Goal: Task Accomplishment & Management: Use online tool/utility

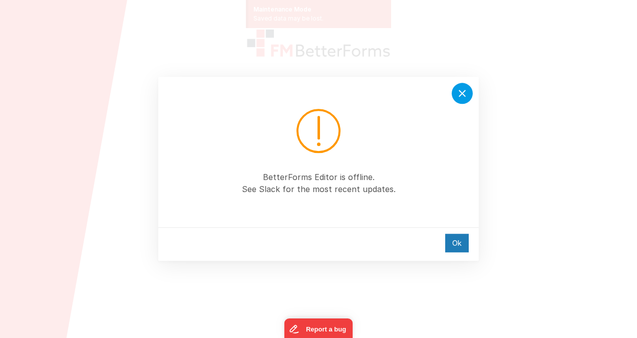
click at [461, 92] on icon at bounding box center [462, 93] width 7 height 7
drag, startPoint x: 467, startPoint y: 89, endPoint x: 476, endPoint y: 66, distance: 24.9
click at [467, 89] on icon at bounding box center [462, 93] width 12 height 12
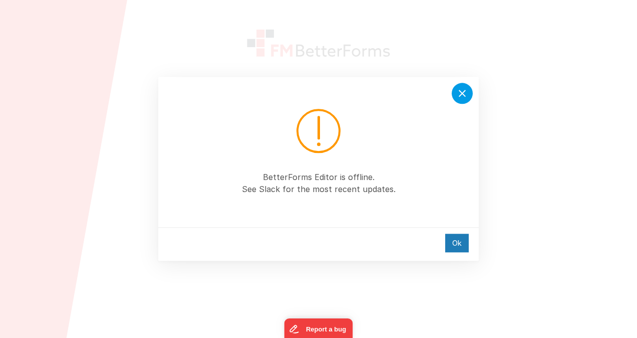
click at [461, 89] on icon at bounding box center [462, 93] width 12 height 12
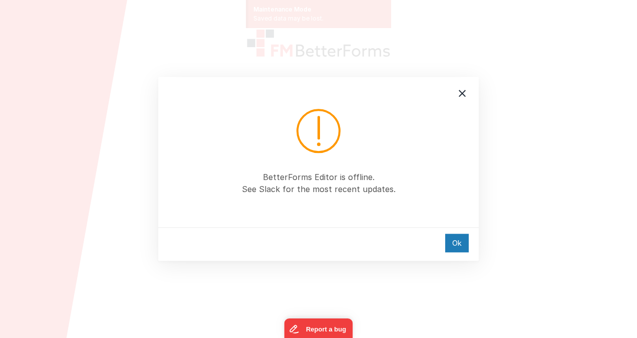
drag, startPoint x: 452, startPoint y: 246, endPoint x: 453, endPoint y: 232, distance: 14.1
click at [452, 246] on div "Ok" at bounding box center [457, 242] width 24 height 19
click at [459, 241] on div "Ok" at bounding box center [457, 242] width 24 height 19
click at [457, 237] on div "Ok" at bounding box center [457, 242] width 24 height 19
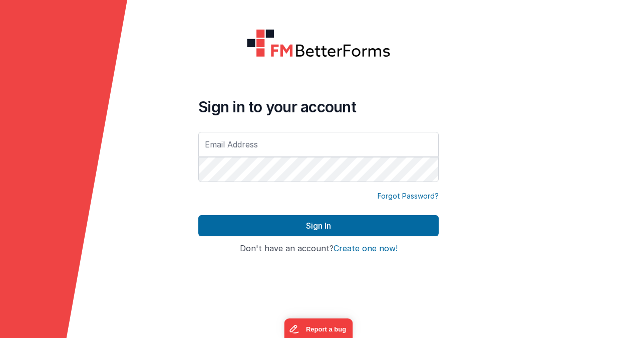
click at [298, 143] on input "text" at bounding box center [318, 144] width 240 height 25
type input "[EMAIL_ADDRESS][PERSON_NAME][PERSON_NAME][DOMAIN_NAME]"
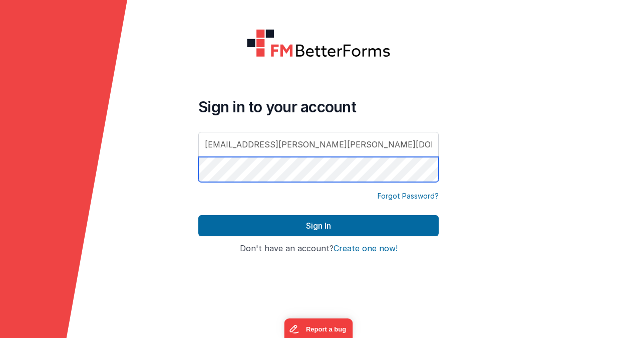
click at [198, 215] on button "Sign In" at bounding box center [318, 225] width 240 height 21
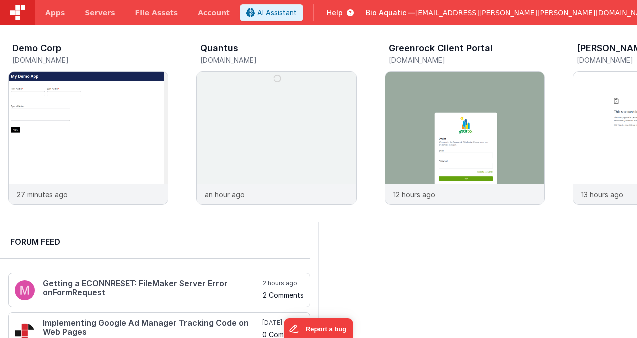
click at [583, 13] on span "dr.jason.r.perry@gmail.com" at bounding box center [534, 13] width 239 height 10
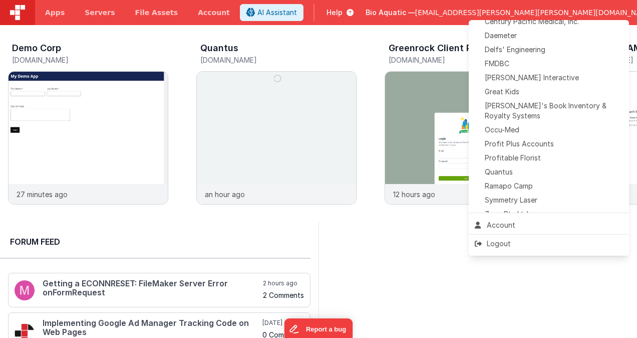
scroll to position [189, 0]
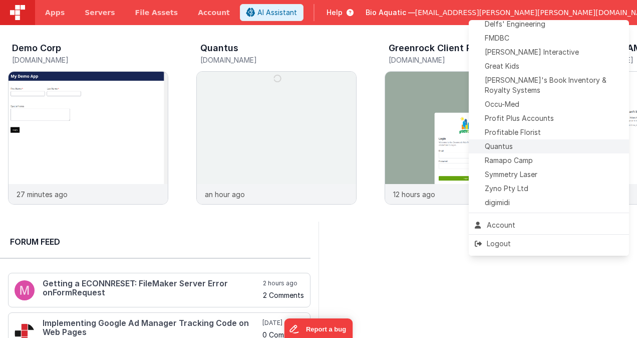
click at [543, 150] on div "Quantus" at bounding box center [549, 146] width 148 height 10
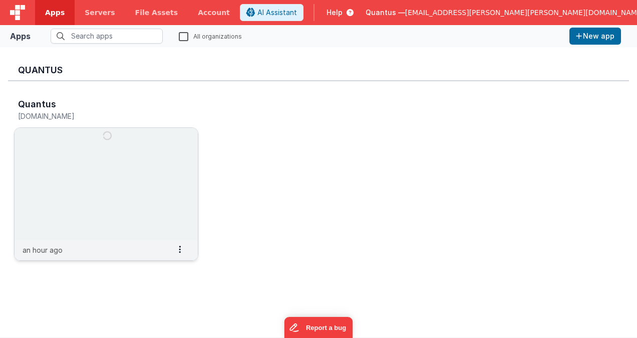
click at [154, 161] on img at bounding box center [106, 184] width 183 height 112
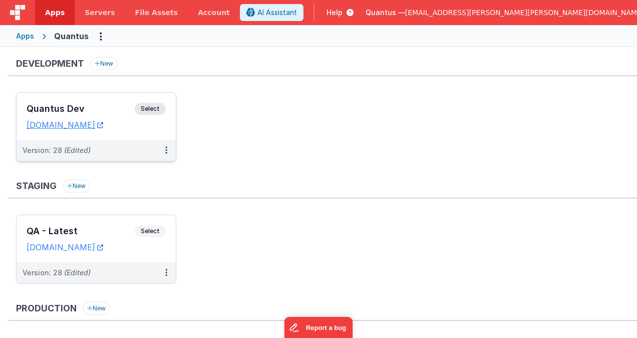
click at [110, 104] on h3 "Quantus Dev" at bounding box center [81, 109] width 108 height 10
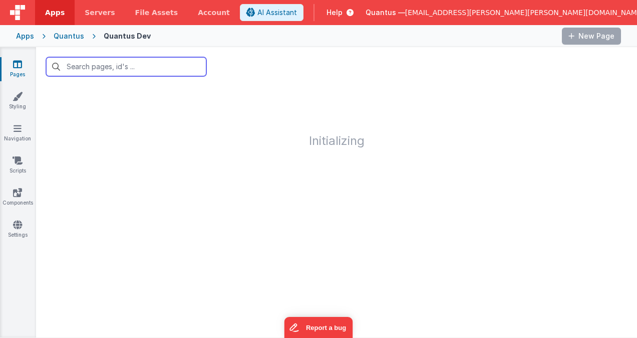
click at [131, 68] on input "text" at bounding box center [126, 66] width 160 height 19
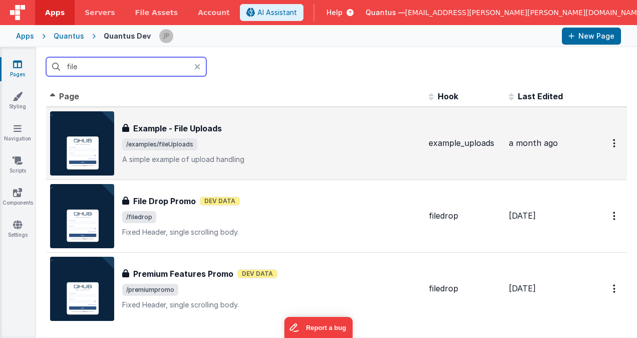
type input "file"
click at [265, 131] on div "Example - File Uploads" at bounding box center [271, 128] width 299 height 12
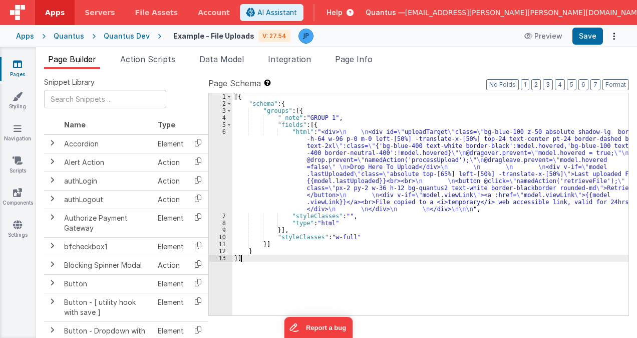
click at [223, 160] on div "6" at bounding box center [221, 170] width 24 height 84
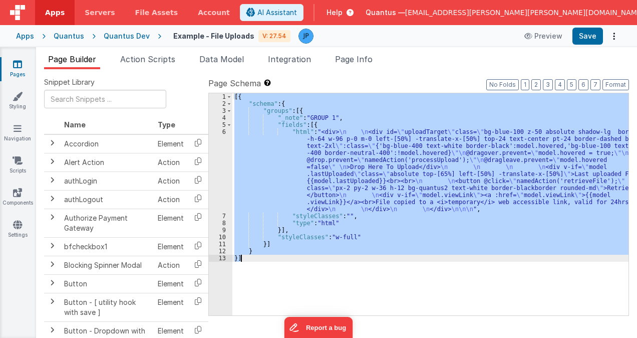
click at [223, 160] on div "6" at bounding box center [221, 170] width 24 height 84
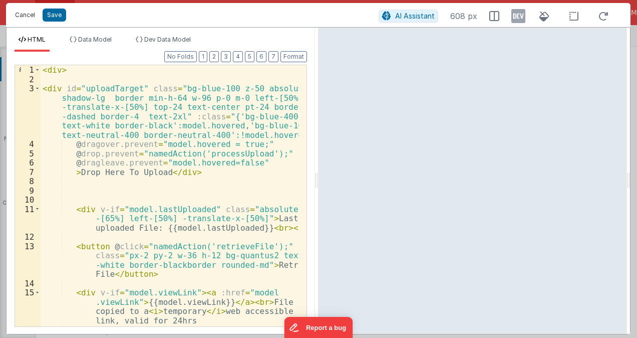
click at [24, 14] on button "Cancel" at bounding box center [25, 15] width 30 height 14
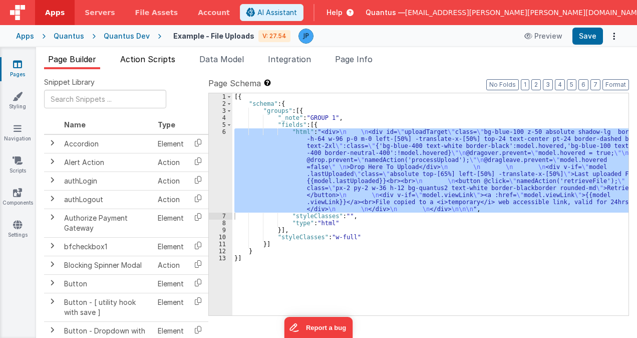
click at [147, 61] on span "Action Scripts" at bounding box center [147, 59] width 55 height 10
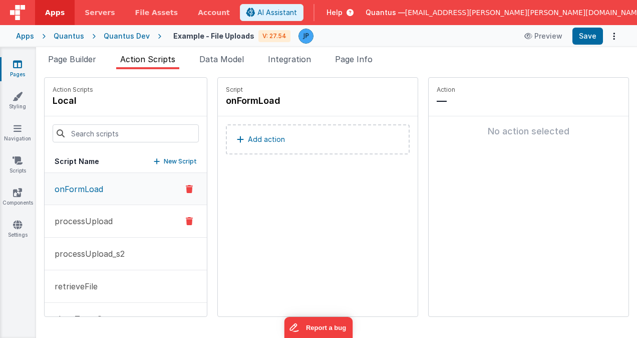
click at [93, 224] on p "processUpload" at bounding box center [81, 221] width 64 height 12
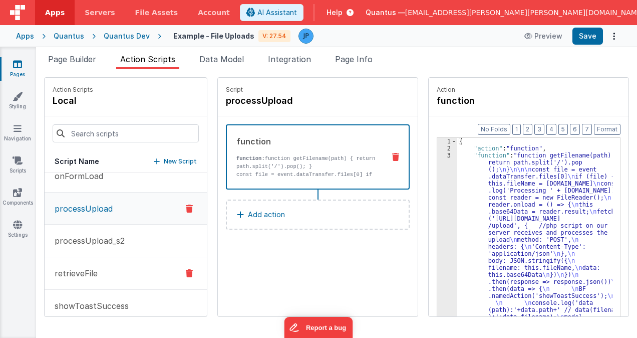
scroll to position [27, 0]
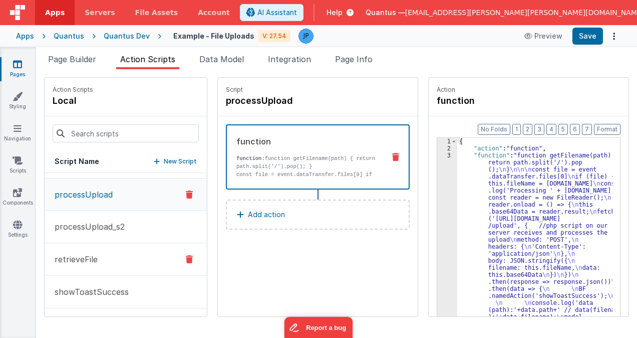
click at [80, 263] on p "retrieveFile" at bounding box center [73, 259] width 49 height 12
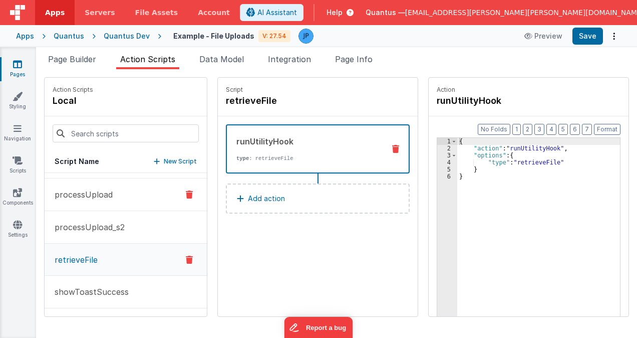
click at [101, 195] on p "processUpload" at bounding box center [81, 194] width 64 height 12
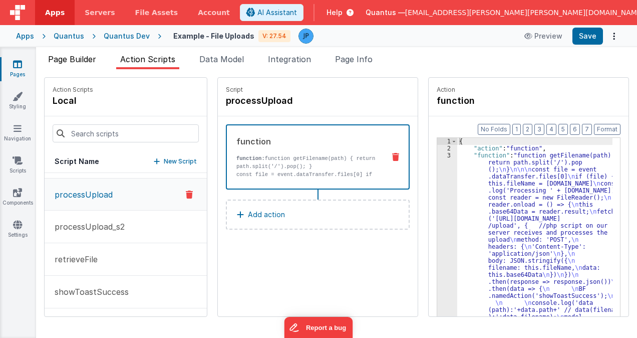
click at [83, 62] on span "Page Builder" at bounding box center [72, 59] width 48 height 10
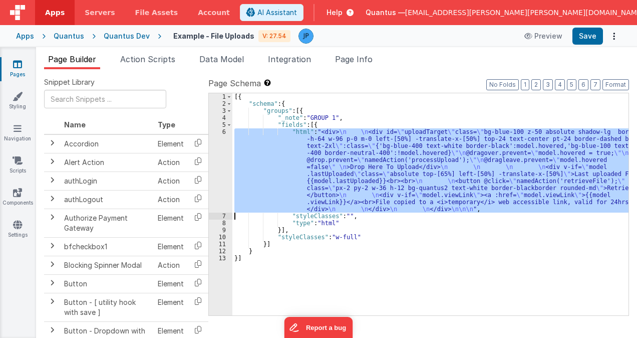
click at [224, 151] on div "6" at bounding box center [221, 170] width 24 height 84
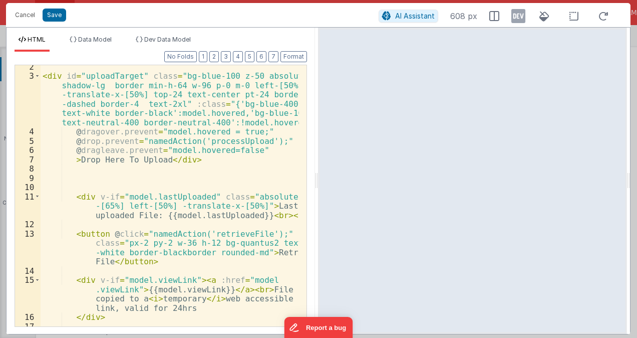
scroll to position [0, 0]
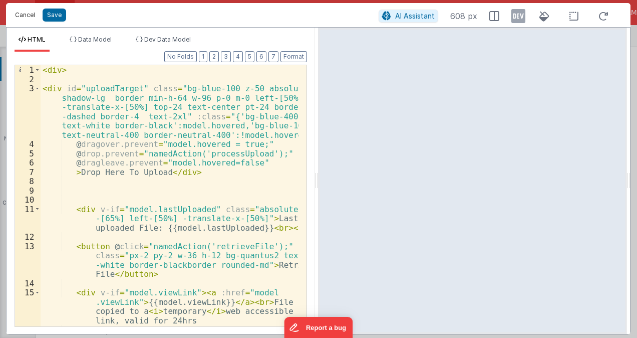
click at [26, 15] on button "Cancel" at bounding box center [25, 15] width 30 height 14
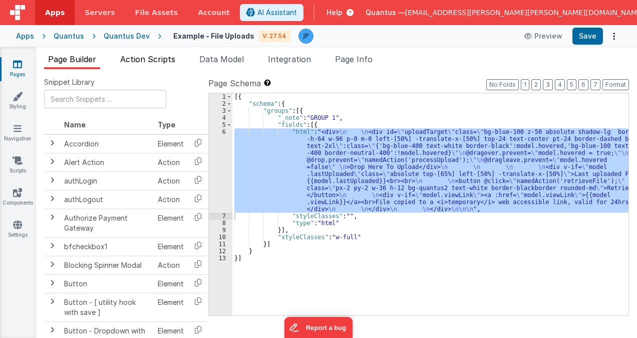
click at [151, 58] on span "Action Scripts" at bounding box center [147, 59] width 55 height 10
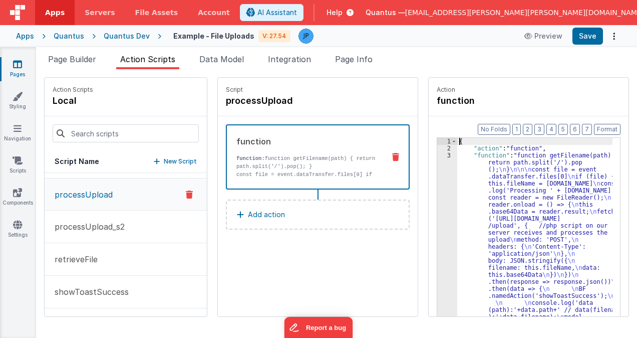
click at [441, 204] on div "3" at bounding box center [447, 292] width 20 height 281
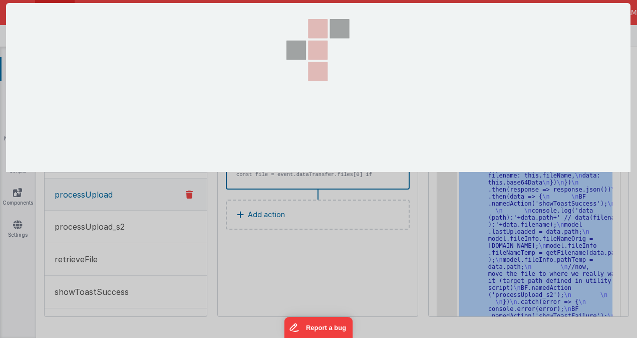
click at [440, 204] on div at bounding box center [318, 169] width 637 height 338
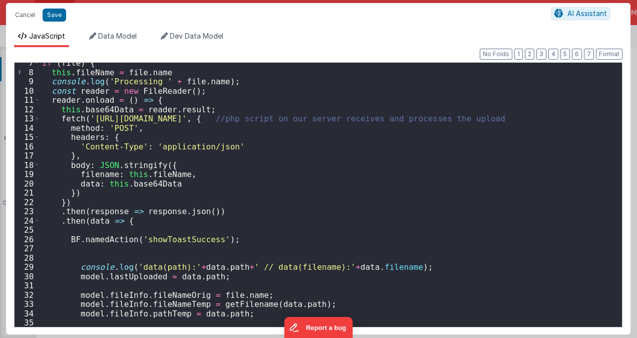
scroll to position [0, 0]
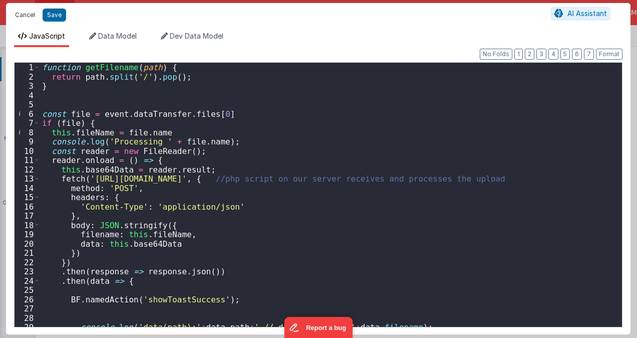
click at [25, 10] on button "Cancel" at bounding box center [25, 15] width 30 height 14
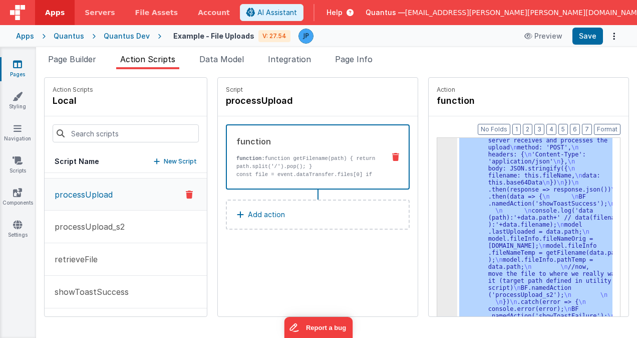
scroll to position [99, 0]
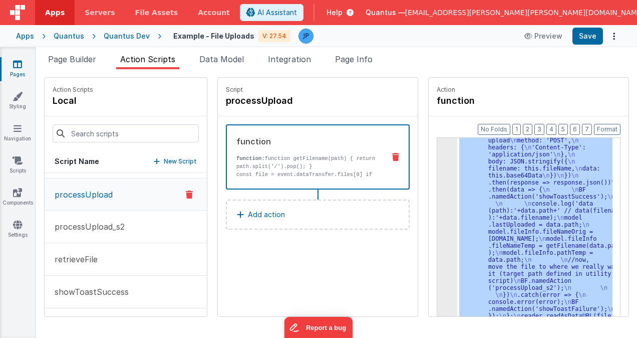
click at [525, 20] on div "Quantus — [EMAIL_ADDRESS][PERSON_NAME][PERSON_NAME][DOMAIN_NAME]" at bounding box center [511, 12] width 290 height 17
click at [405, 14] on span "Quantus —" at bounding box center [386, 13] width 40 height 10
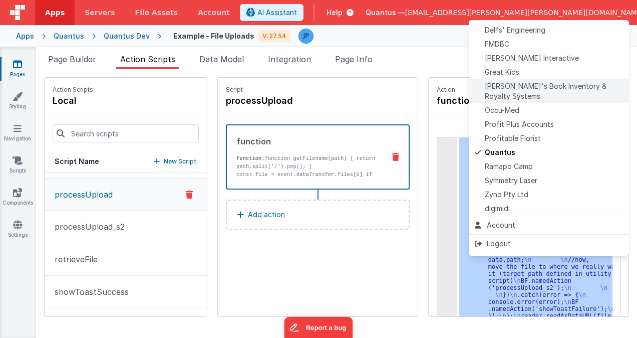
scroll to position [189, 0]
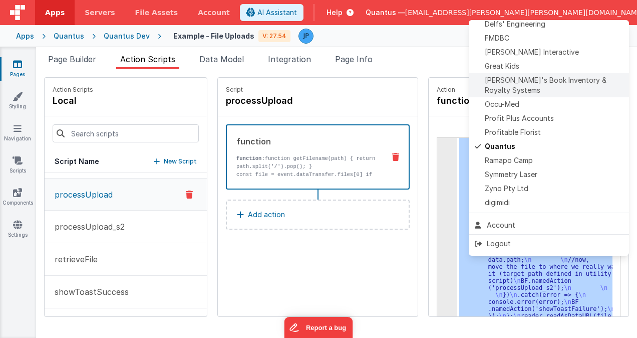
click at [546, 81] on span "[PERSON_NAME]'s Book Inventory & Royalty Systems" at bounding box center [554, 85] width 138 height 20
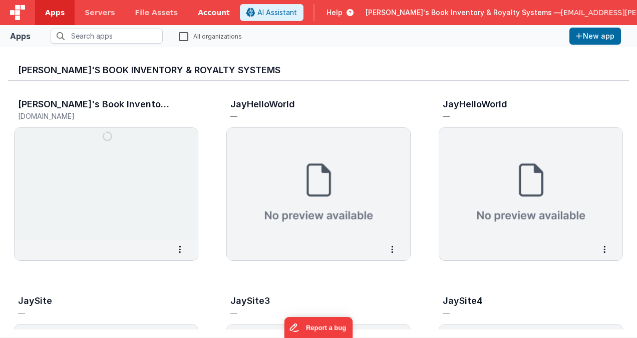
click at [193, 11] on link "Account" at bounding box center [214, 12] width 52 height 25
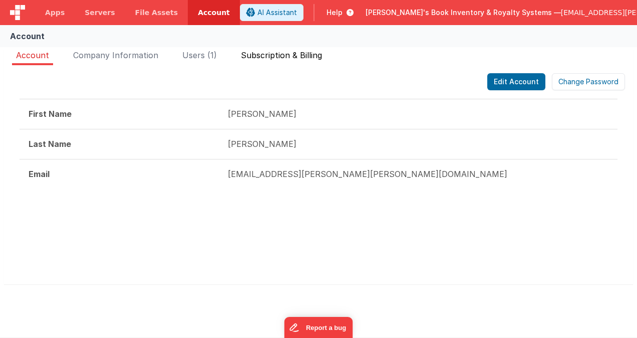
click at [275, 55] on span "Subscription & Billing" at bounding box center [281, 55] width 81 height 10
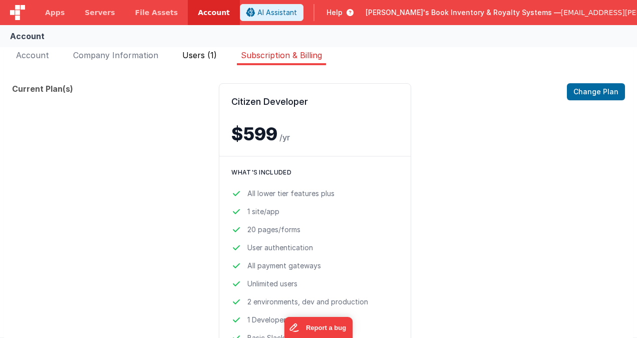
click at [204, 57] on span "Users (1)" at bounding box center [199, 55] width 35 height 10
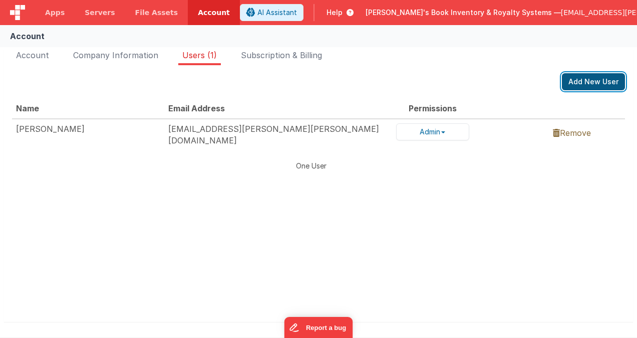
click at [583, 80] on button "Add New User" at bounding box center [593, 81] width 63 height 17
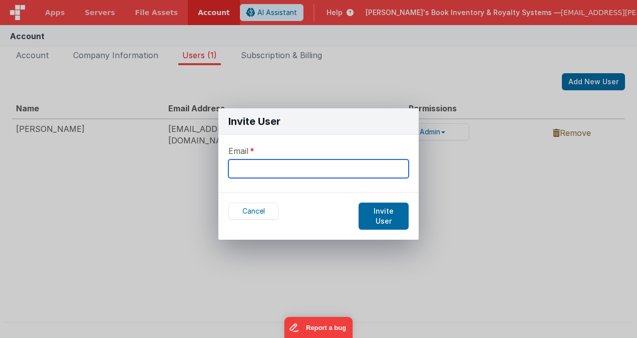
click at [285, 172] on input "text" at bounding box center [318, 168] width 180 height 19
type input "jason@delfsengineering.ca"
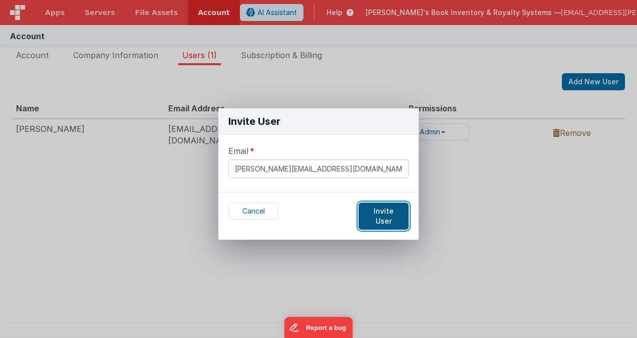
click at [394, 210] on button "Invite User" at bounding box center [384, 215] width 50 height 27
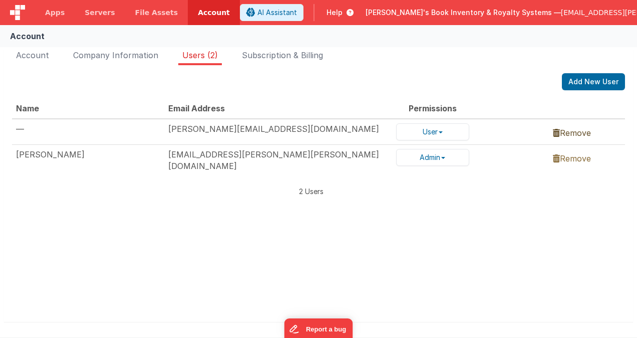
click at [578, 133] on link "Remove" at bounding box center [572, 133] width 38 height 10
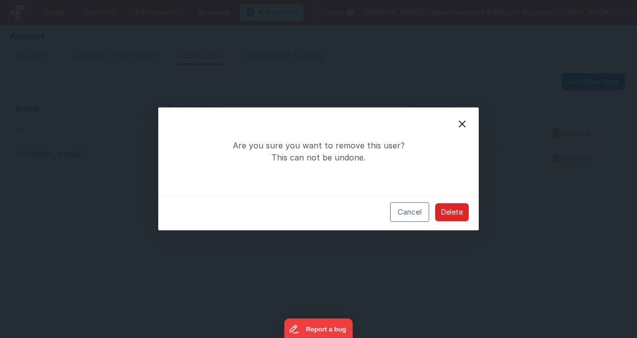
click at [458, 213] on button "Delete" at bounding box center [452, 212] width 34 height 18
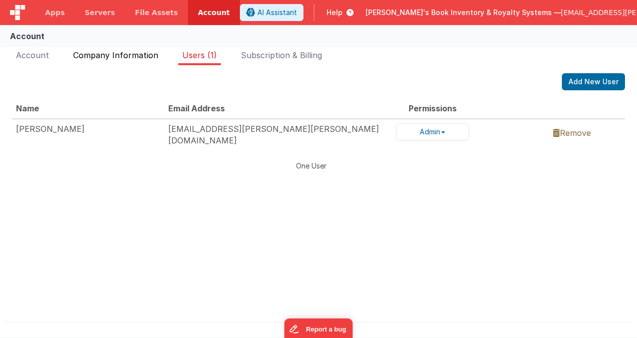
click at [124, 62] on li "Company Information" at bounding box center [115, 57] width 93 height 16
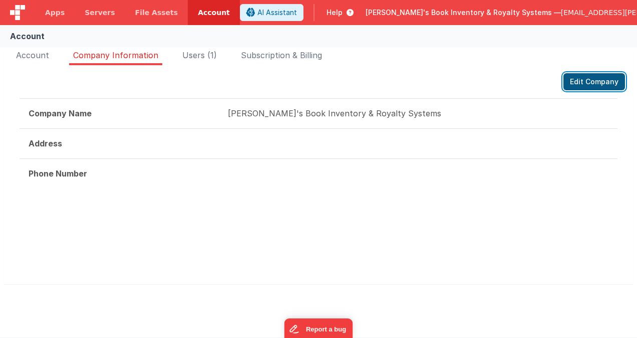
click at [590, 85] on button "Edit Company" at bounding box center [595, 81] width 62 height 17
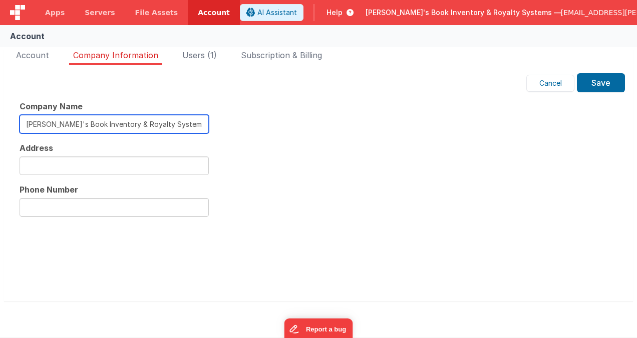
click at [173, 128] on input "[PERSON_NAME]'s Book Inventory & Royalty Systems" at bounding box center [114, 124] width 189 height 19
type input "Jason's Book Inventory & Royalty Systems2"
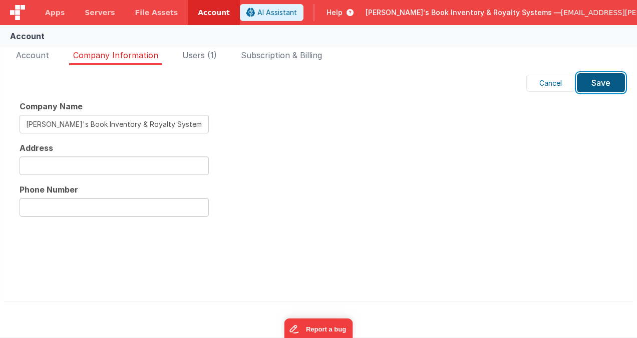
drag, startPoint x: 600, startPoint y: 84, endPoint x: 595, endPoint y: 85, distance: 5.1
click at [600, 84] on button "Save" at bounding box center [601, 82] width 48 height 19
click at [203, 58] on span "Users (1)" at bounding box center [199, 55] width 35 height 10
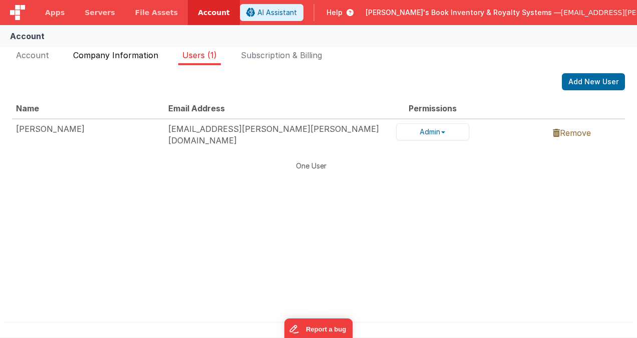
click at [140, 59] on span "Company Information" at bounding box center [115, 55] width 85 height 10
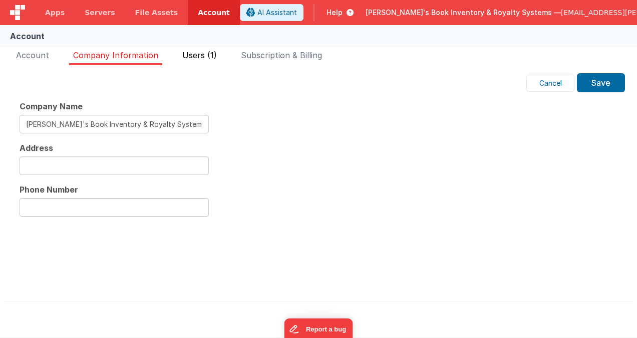
click at [180, 56] on ul "Account Company Information Users (1) Subscription & Billing" at bounding box center [318, 57] width 629 height 16
click at [197, 55] on span "Users (1)" at bounding box center [199, 55] width 35 height 10
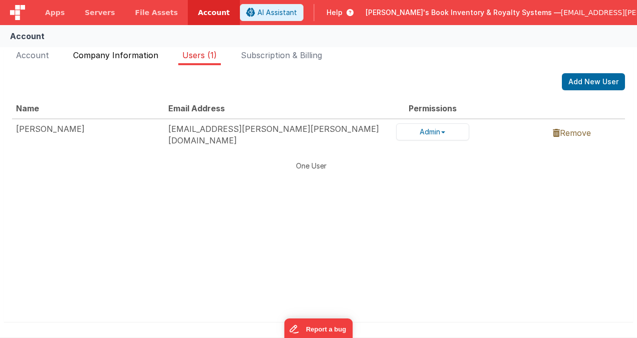
click at [135, 58] on span "Company Information" at bounding box center [115, 55] width 85 height 10
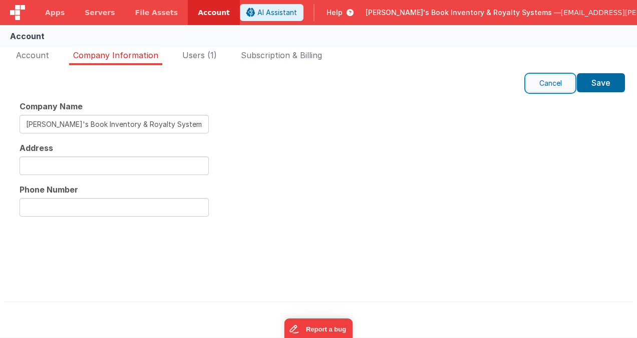
click at [537, 81] on button "Cancel" at bounding box center [551, 83] width 48 height 17
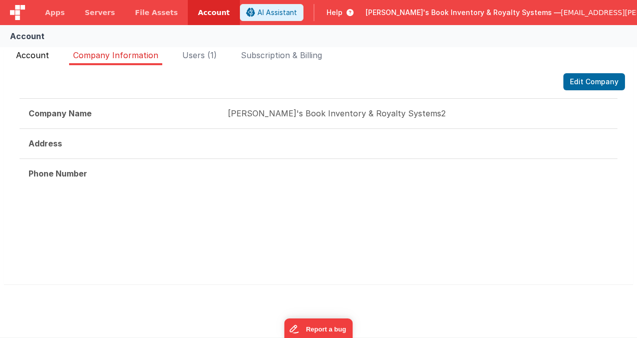
click at [38, 59] on span "Account" at bounding box center [32, 55] width 33 height 10
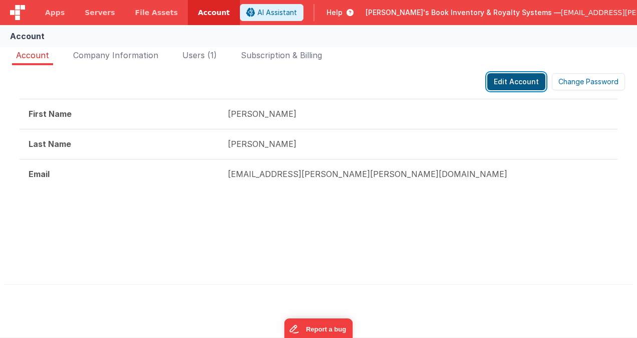
click at [509, 81] on button "Edit Account" at bounding box center [517, 81] width 58 height 17
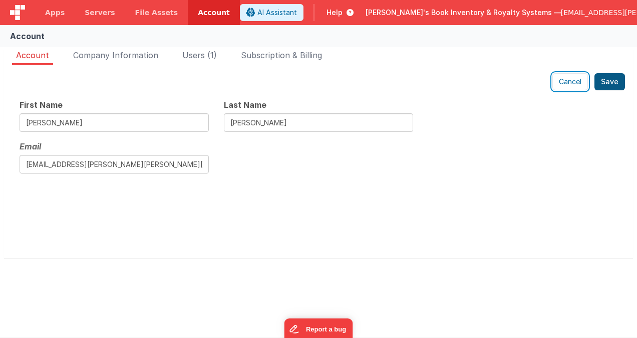
click at [564, 82] on button "Cancel" at bounding box center [571, 81] width 36 height 17
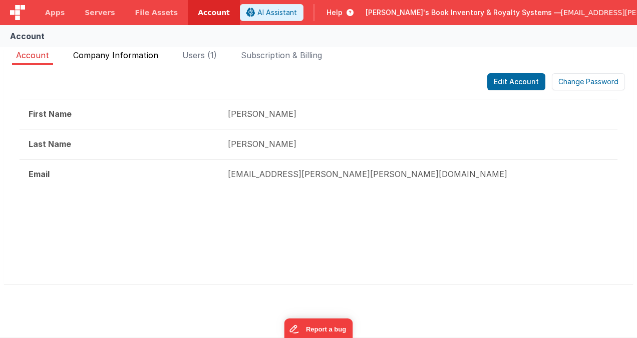
click at [116, 56] on span "Company Information" at bounding box center [115, 55] width 85 height 10
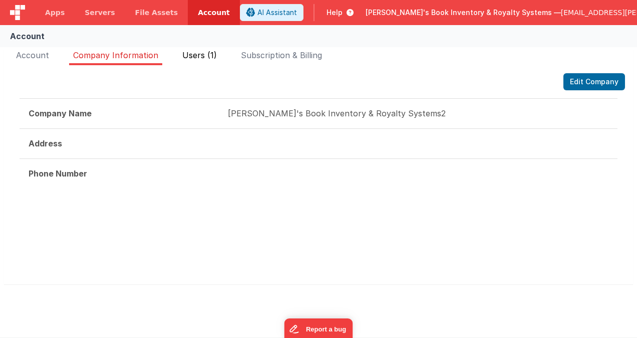
click at [206, 57] on span "Users (1)" at bounding box center [199, 55] width 35 height 10
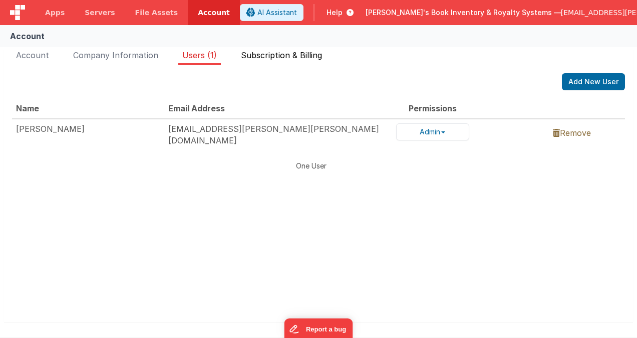
click at [289, 55] on span "Subscription & Billing" at bounding box center [281, 55] width 81 height 10
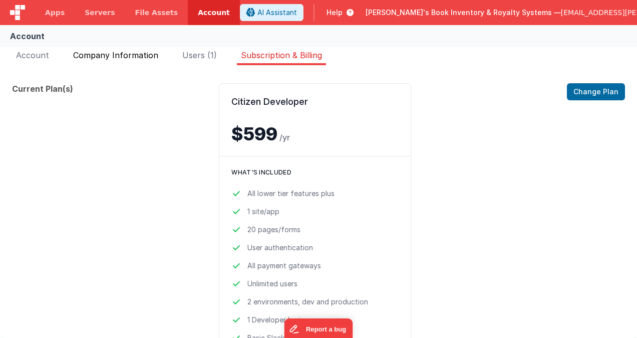
click at [144, 58] on span "Company Information" at bounding box center [115, 55] width 85 height 10
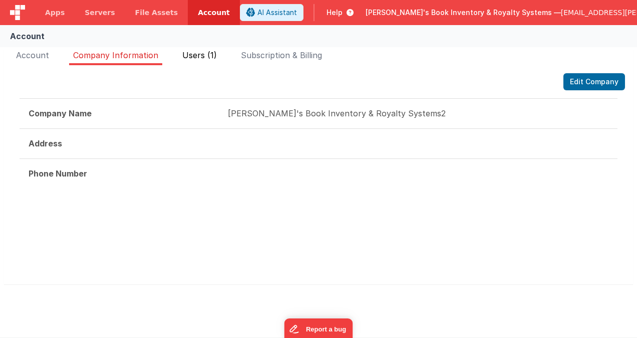
click at [195, 53] on span "Users (1)" at bounding box center [199, 55] width 35 height 10
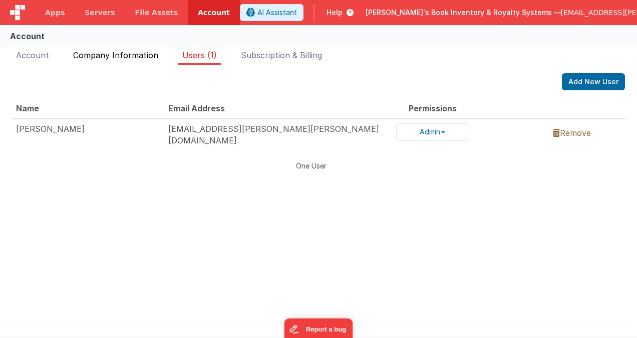
click at [133, 53] on span "Company Information" at bounding box center [115, 55] width 85 height 10
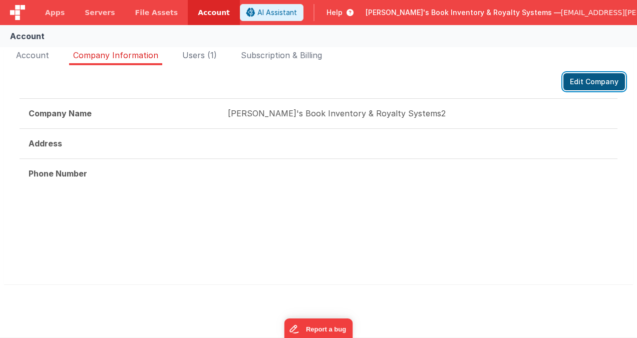
click at [583, 80] on button "Edit Company" at bounding box center [595, 81] width 62 height 17
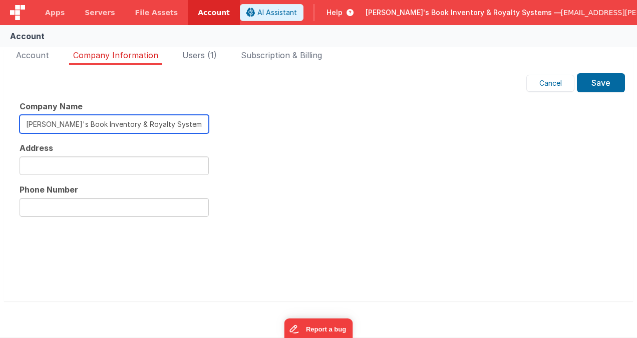
click at [181, 124] on input "Jason's Book Inventory & Royalty Systems2" at bounding box center [114, 124] width 189 height 19
type input "[PERSON_NAME]'s Book Inventory & Royalty Systems"
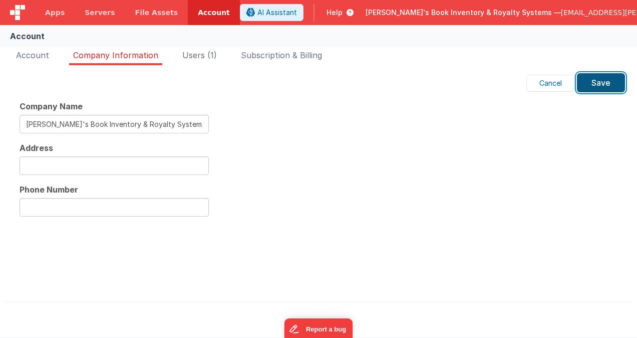
click at [599, 86] on button "Save" at bounding box center [601, 82] width 48 height 19
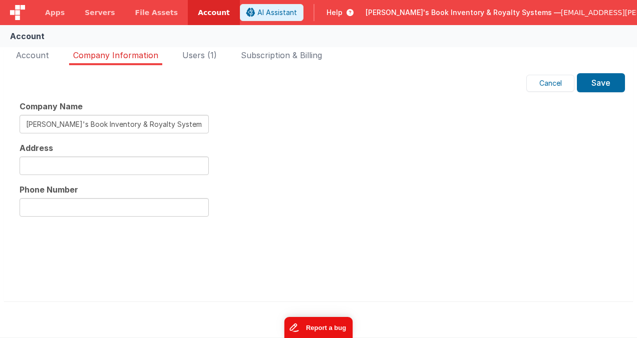
click at [338, 325] on button "Report a bug" at bounding box center [318, 327] width 69 height 21
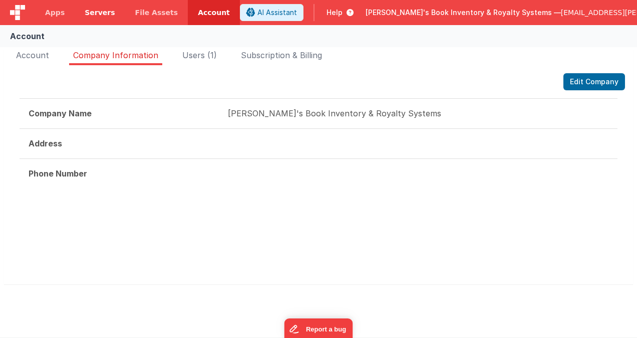
click at [98, 12] on span "Servers" at bounding box center [100, 13] width 30 height 10
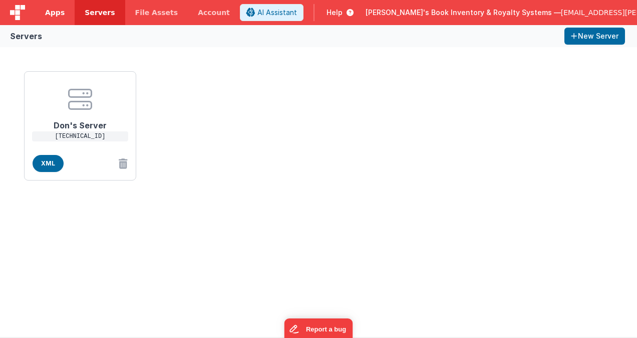
click at [60, 15] on span "Apps" at bounding box center [55, 13] width 20 height 10
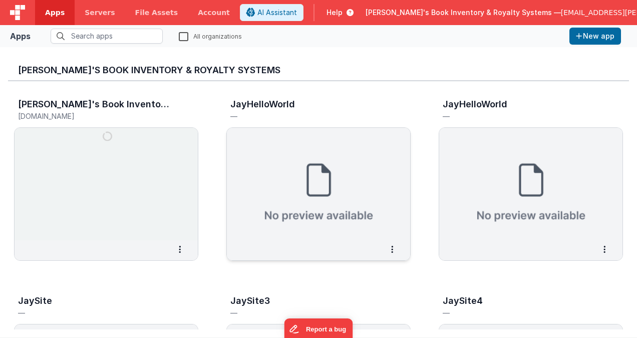
click at [297, 154] on img at bounding box center [318, 184] width 183 height 112
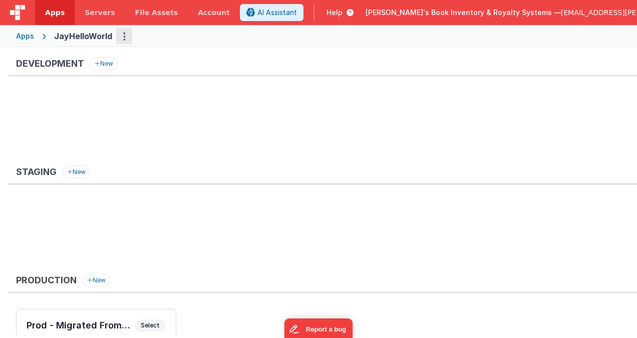
click at [121, 33] on button "Options" at bounding box center [124, 36] width 16 height 16
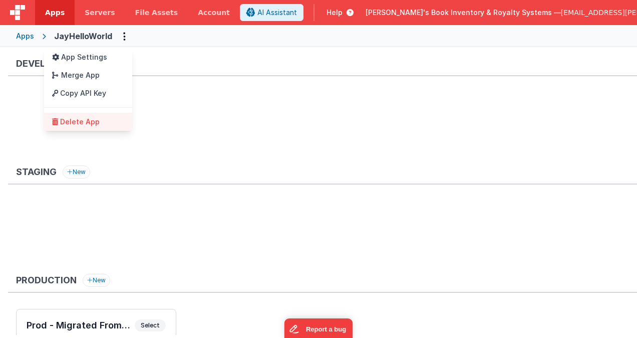
click at [99, 120] on link "Delete App" at bounding box center [88, 122] width 88 height 18
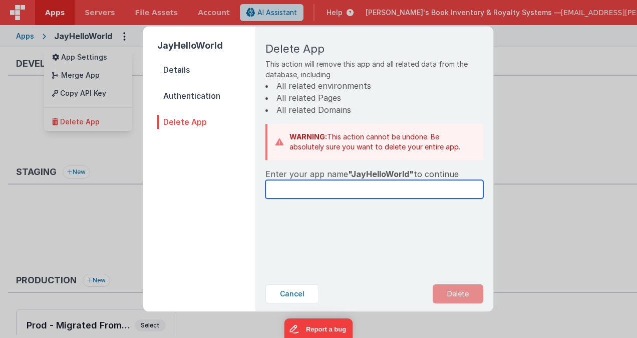
click at [294, 186] on input "text" at bounding box center [375, 189] width 218 height 19
type input "JayHelloWorld"
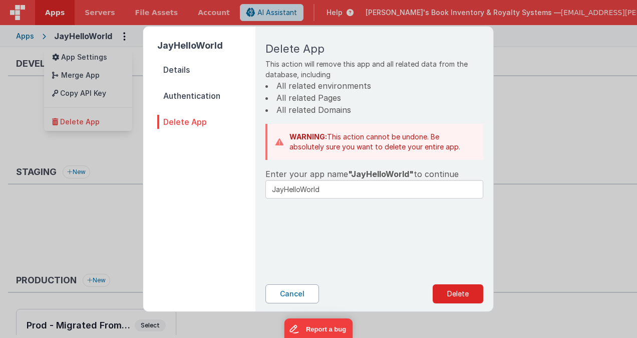
click at [295, 292] on button "Cancel" at bounding box center [293, 293] width 54 height 19
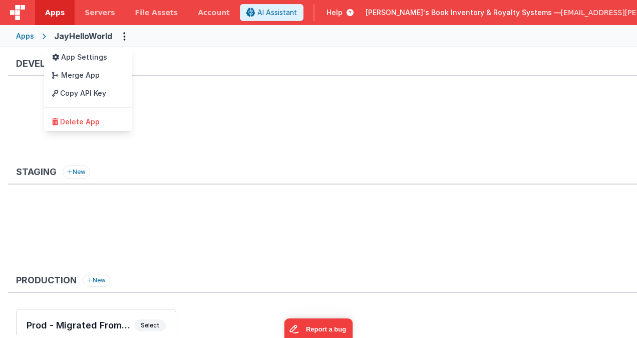
click at [29, 34] on button at bounding box center [318, 169] width 637 height 338
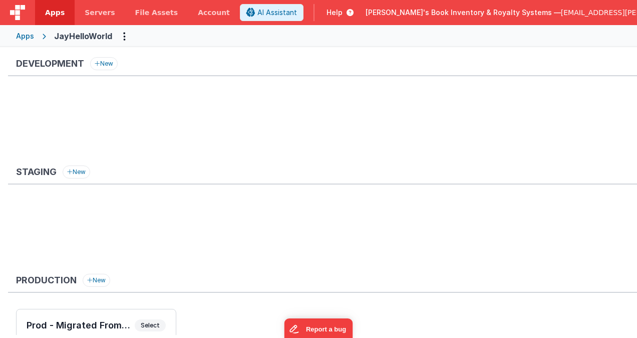
click at [26, 37] on div "Apps" at bounding box center [25, 36] width 18 height 10
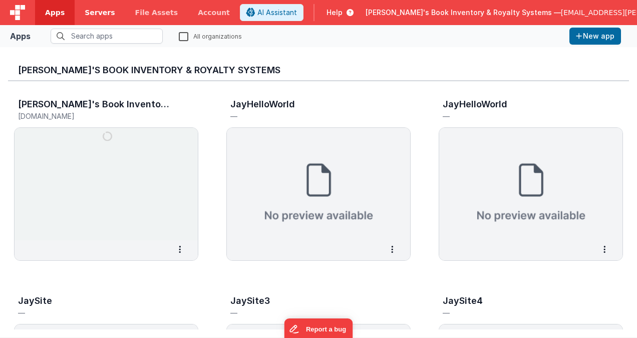
click at [100, 11] on span "Servers" at bounding box center [100, 13] width 30 height 10
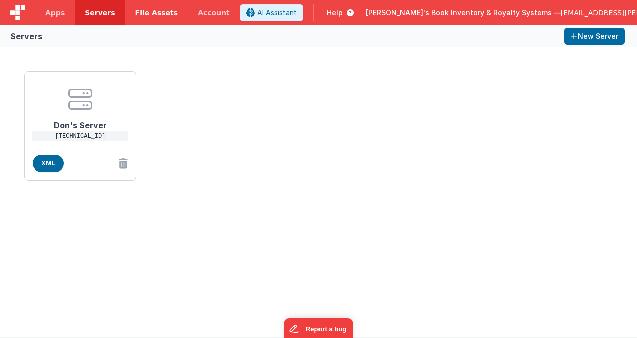
click at [144, 8] on span "File Assets" at bounding box center [156, 13] width 43 height 10
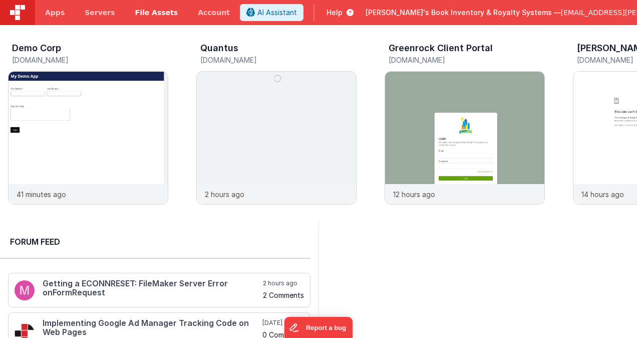
click at [145, 13] on span "File Assets" at bounding box center [156, 13] width 43 height 10
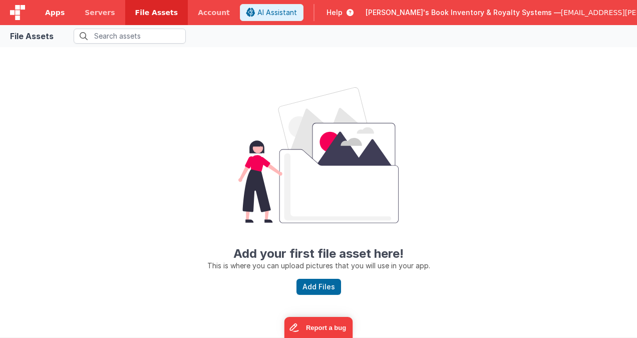
click at [64, 10] on link "Apps" at bounding box center [55, 12] width 40 height 25
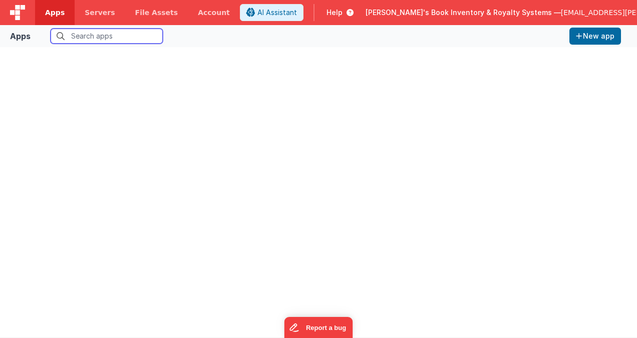
scroll to position [8, 0]
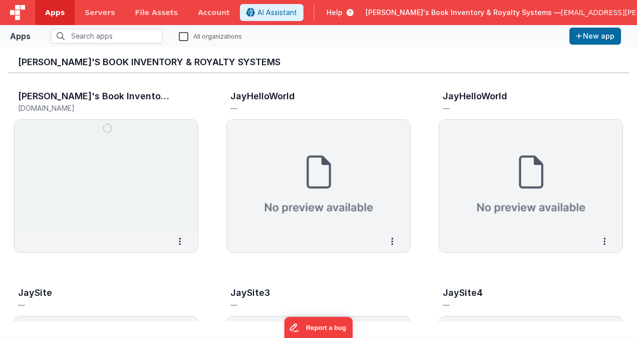
click at [473, 15] on span "[PERSON_NAME]'s Book Inventory & Royalty Systems —" at bounding box center [463, 13] width 195 height 10
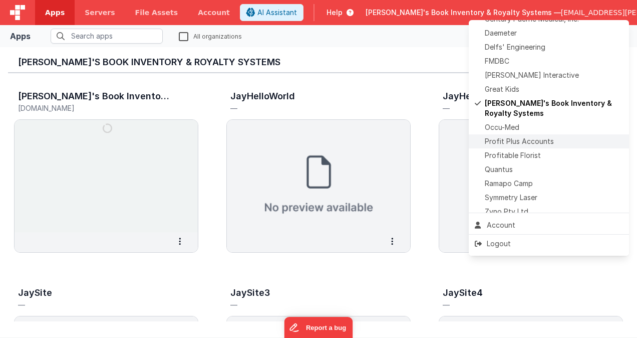
scroll to position [189, 0]
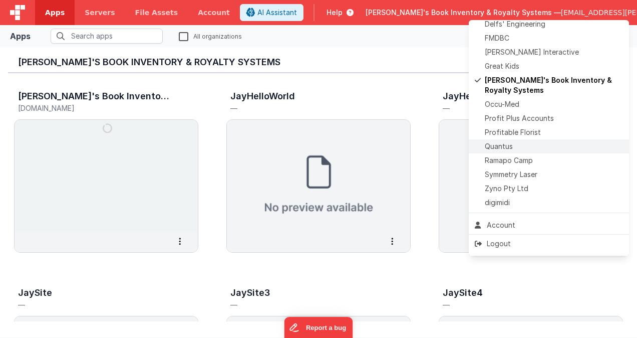
click at [512, 147] on span "Quantus" at bounding box center [499, 146] width 28 height 10
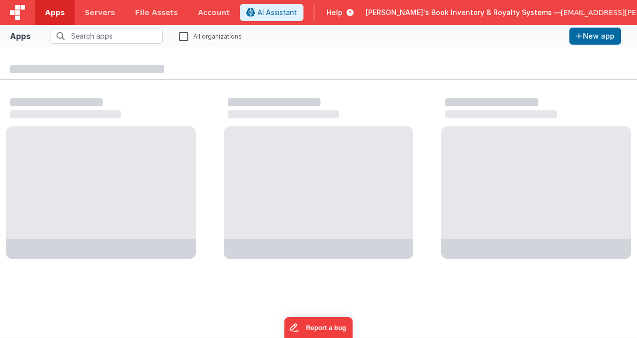
scroll to position [0, 0]
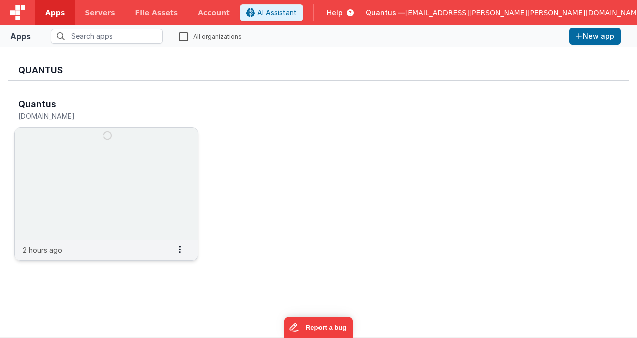
click at [126, 165] on img at bounding box center [106, 184] width 183 height 112
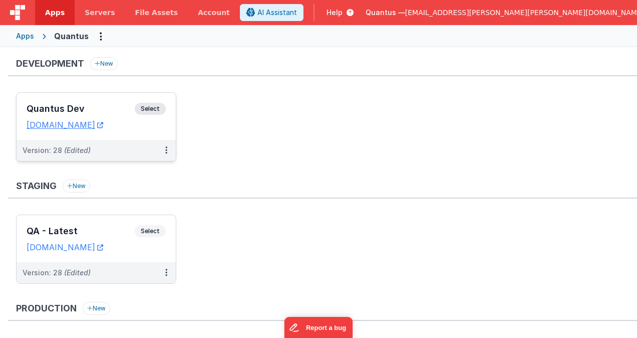
click at [109, 100] on div "Quantus Dev Select URLs [DOMAIN_NAME]" at bounding box center [96, 116] width 159 height 47
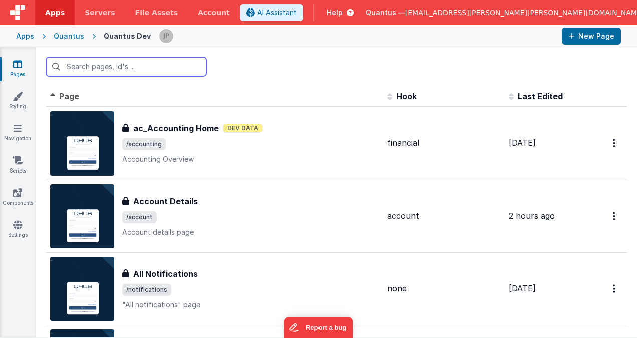
click at [110, 67] on input "text" at bounding box center [126, 66] width 160 height 19
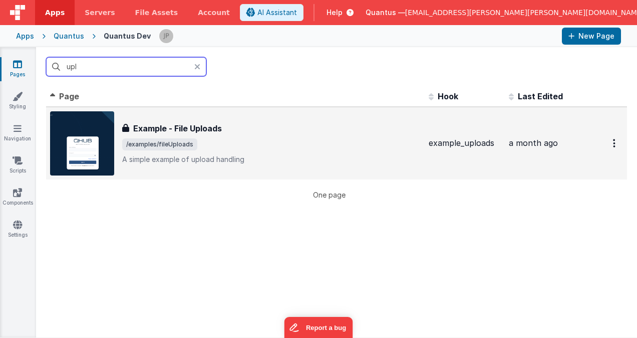
type input "upl"
click at [256, 128] on div "Example - File Uploads" at bounding box center [271, 128] width 299 height 12
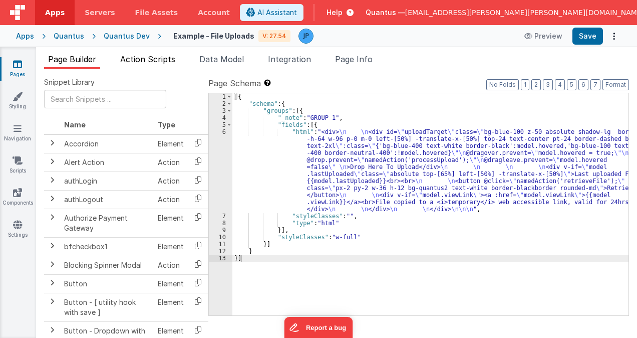
click at [150, 56] on span "Action Scripts" at bounding box center [147, 59] width 55 height 10
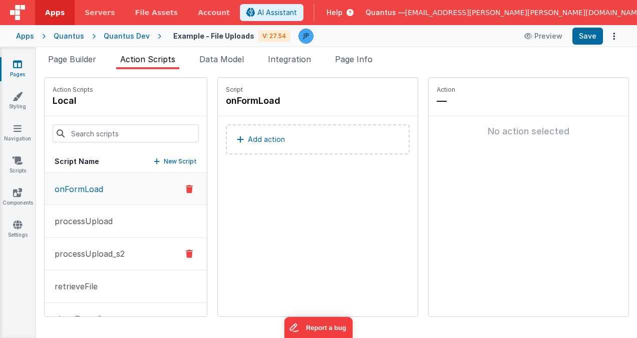
click at [127, 248] on button "processUpload_s2" at bounding box center [126, 253] width 162 height 33
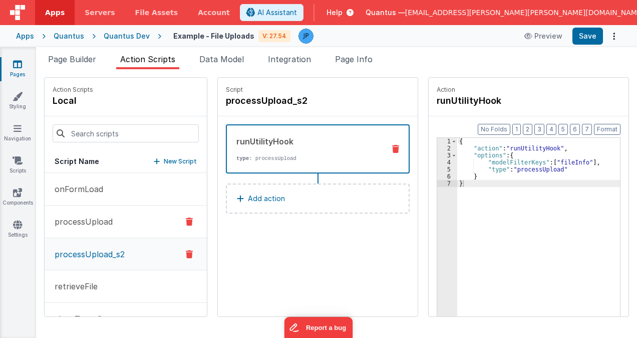
click at [100, 222] on p "processUpload" at bounding box center [81, 221] width 64 height 12
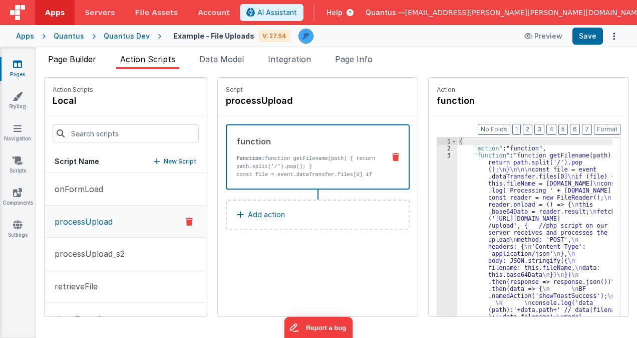
click at [79, 58] on span "Page Builder" at bounding box center [72, 59] width 48 height 10
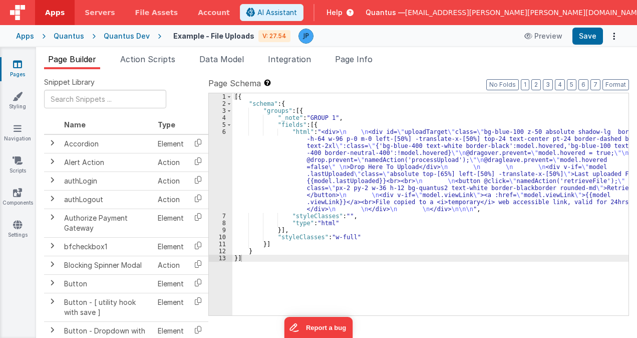
click at [429, 67] on ul "Page Builder Action Scripts Data Model Integration Page Info" at bounding box center [336, 61] width 601 height 16
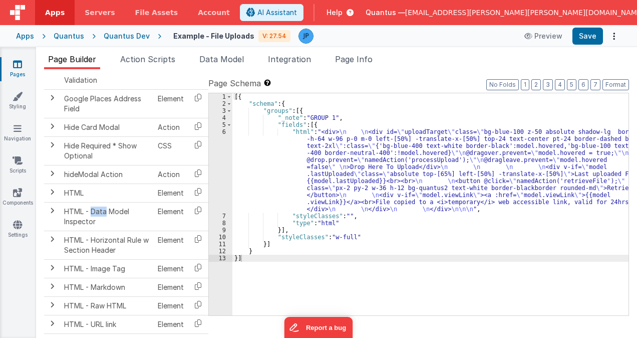
click at [430, 109] on div "[{ "schema" : { "groups" : [{ "_note" : "GROUP 1" , "fields" : [{ "html" : "<di…" at bounding box center [430, 211] width 396 height 236
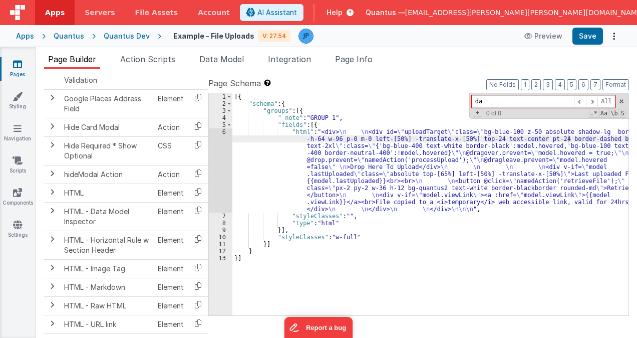
type input "d"
click at [623, 101] on span at bounding box center [621, 101] width 7 height 7
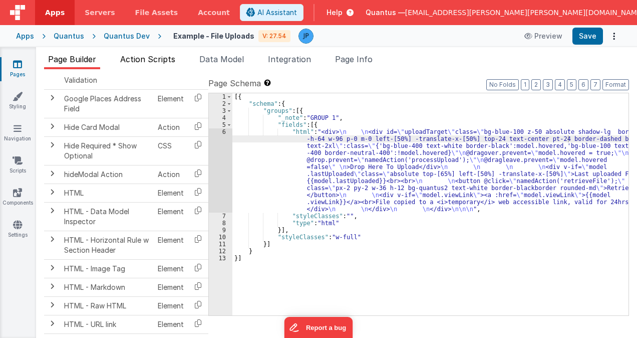
click at [165, 59] on span "Action Scripts" at bounding box center [147, 59] width 55 height 10
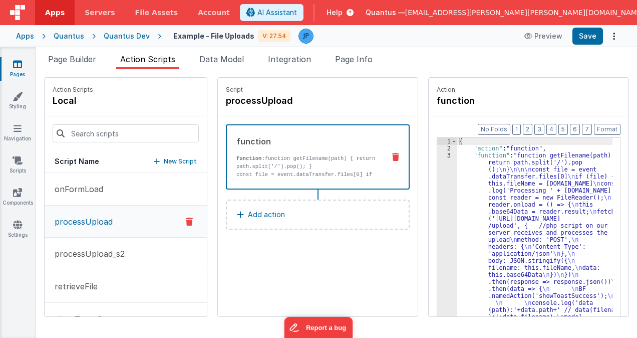
click at [441, 212] on div "3" at bounding box center [447, 292] width 20 height 281
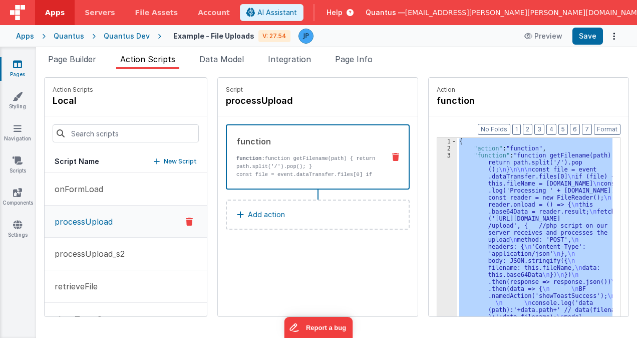
click at [441, 212] on div "3" at bounding box center [447, 292] width 20 height 281
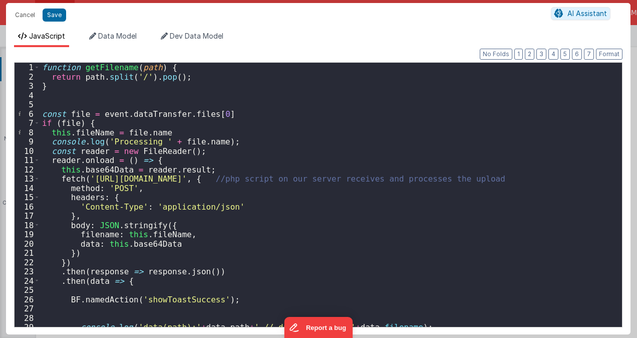
click at [387, 80] on div "function getFilename ( path ) { return path . split ( '/' ) . pop ( ) ; } const…" at bounding box center [327, 204] width 575 height 282
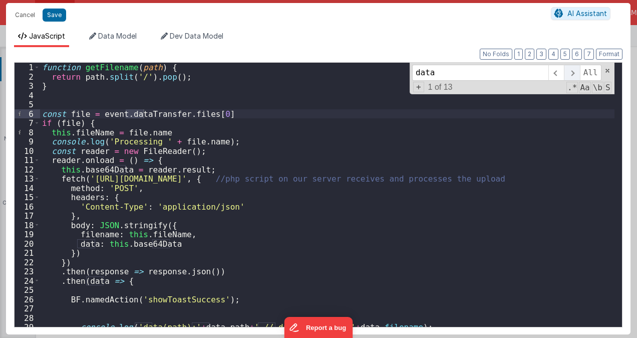
type input "data"
click at [572, 71] on span at bounding box center [572, 73] width 16 height 16
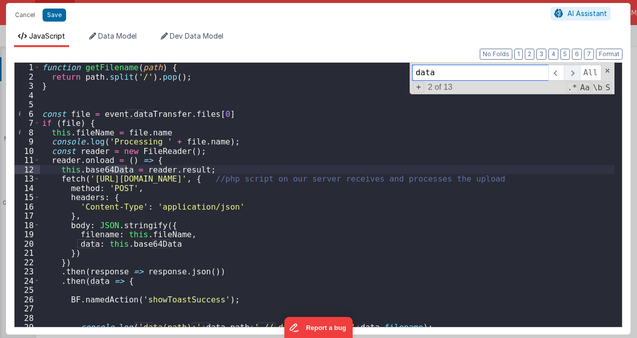
click at [572, 70] on span at bounding box center [572, 73] width 16 height 16
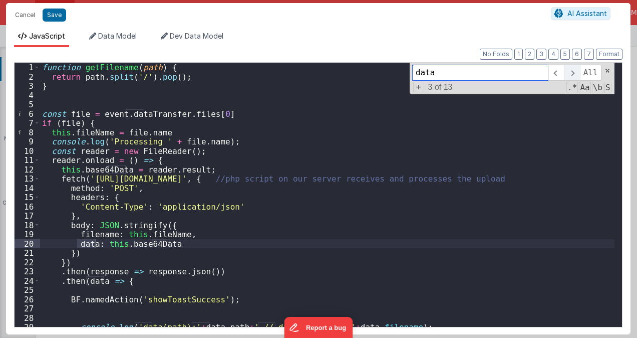
click at [572, 70] on span at bounding box center [572, 73] width 16 height 16
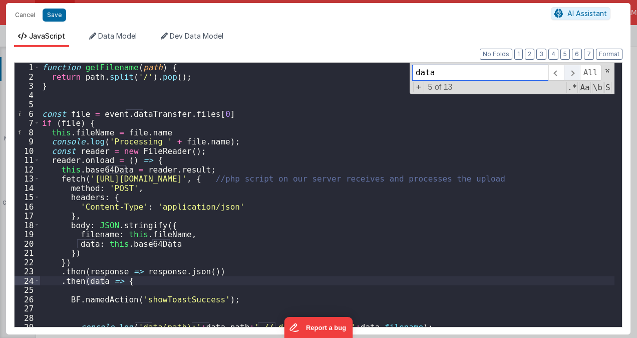
click at [572, 70] on span at bounding box center [572, 73] width 16 height 16
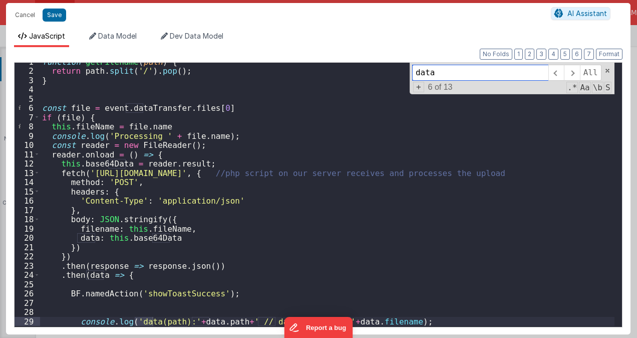
scroll to position [66, 0]
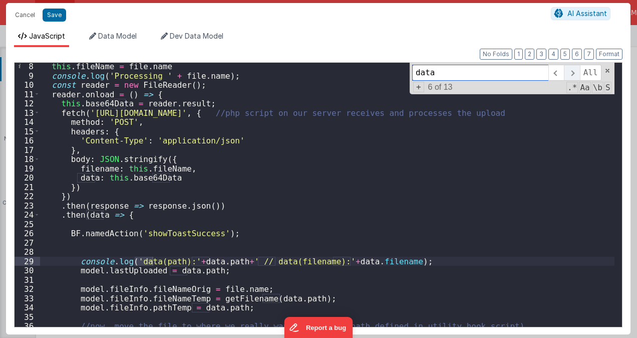
click at [573, 74] on span at bounding box center [572, 73] width 16 height 16
click at [573, 72] on span at bounding box center [572, 73] width 16 height 16
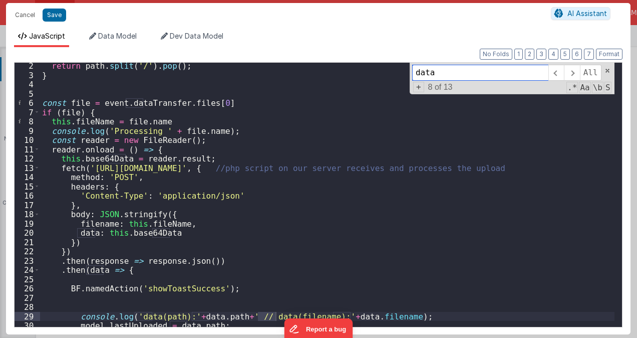
scroll to position [0, 0]
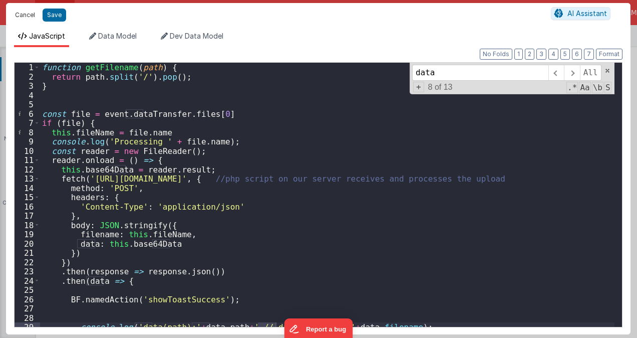
click at [25, 11] on button "Cancel" at bounding box center [25, 15] width 30 height 14
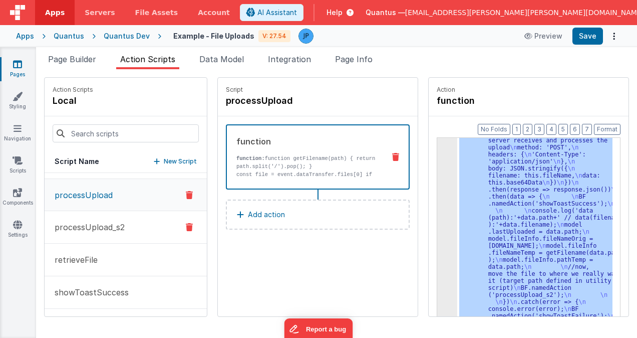
scroll to position [27, 0]
click at [560, 12] on span "[EMAIL_ADDRESS][PERSON_NAME][PERSON_NAME][DOMAIN_NAME]" at bounding box center [524, 13] width 239 height 10
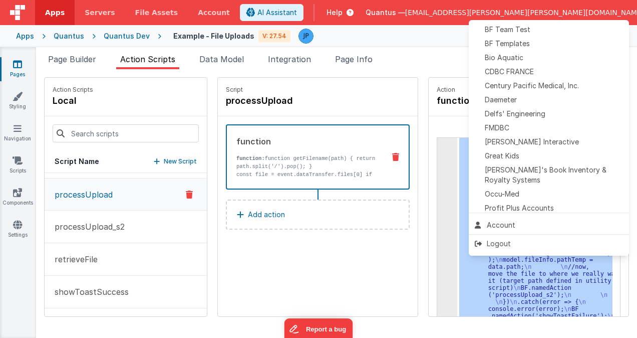
scroll to position [100, 0]
click at [530, 101] on div "Daemeter" at bounding box center [549, 99] width 148 height 10
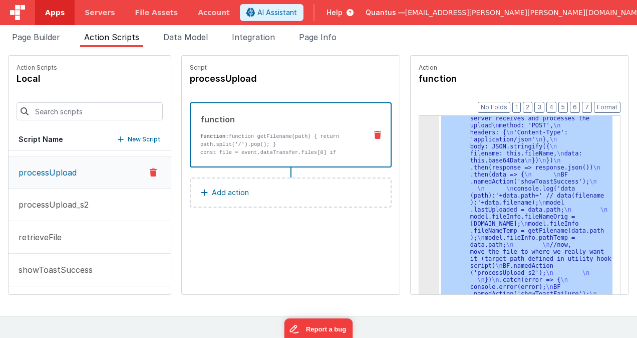
click at [533, 13] on span "[EMAIL_ADDRESS][PERSON_NAME][PERSON_NAME][DOMAIN_NAME]" at bounding box center [524, 13] width 239 height 10
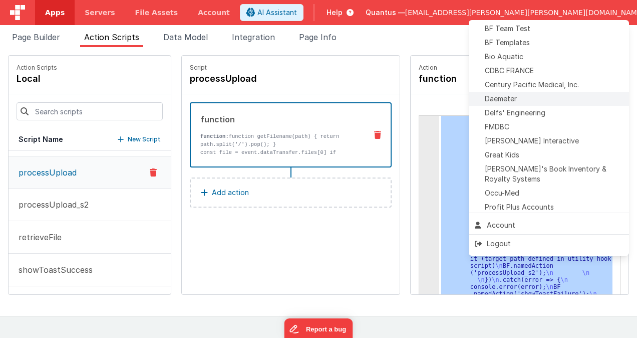
click at [511, 101] on span "Daemeter" at bounding box center [501, 99] width 32 height 10
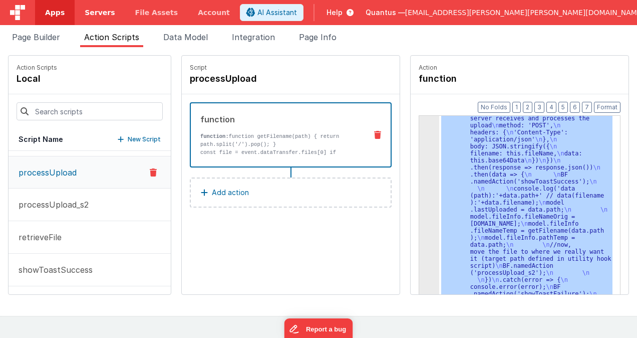
click at [99, 14] on span "Servers" at bounding box center [100, 13] width 30 height 10
